Goal: Complete application form

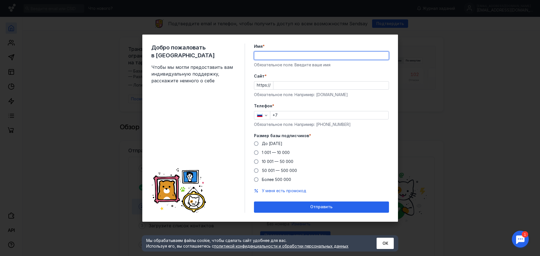
drag, startPoint x: 0, startPoint y: 0, endPoint x: 265, endPoint y: 58, distance: 271.1
click at [265, 58] on input "Имя *" at bounding box center [321, 56] width 135 height 8
type input "[PERSON_NAME]"
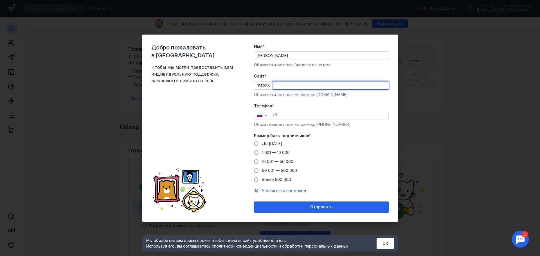
click at [288, 88] on input "Cайт *" at bounding box center [331, 86] width 115 height 8
paste input "[EMAIL_ADDRESS][DOMAIN_NAME]"
drag, startPoint x: 286, startPoint y: 87, endPoint x: 269, endPoint y: 87, distance: 17.2
click at [269, 87] on div "https:// [EMAIL_ADDRESS][DOMAIN_NAME]" at bounding box center [321, 85] width 135 height 8
type input "[DOMAIN_NAME]"
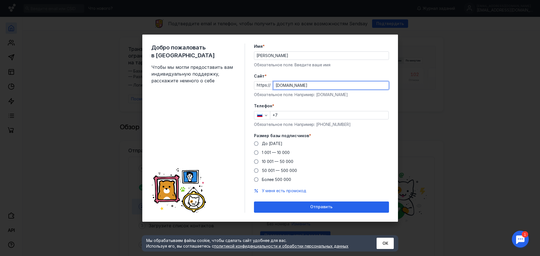
click at [307, 104] on label "Телефон *" at bounding box center [321, 106] width 135 height 6
click at [265, 86] on div "https:// [DOMAIN_NAME]" at bounding box center [321, 85] width 135 height 8
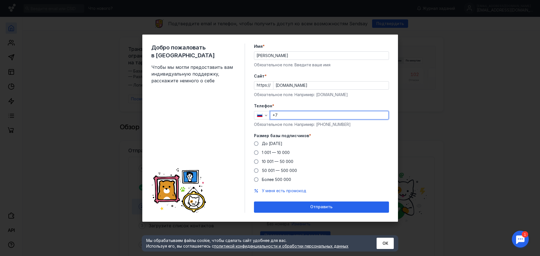
click at [285, 117] on input "+7" at bounding box center [330, 115] width 118 height 8
